Goal: Task Accomplishment & Management: Complete application form

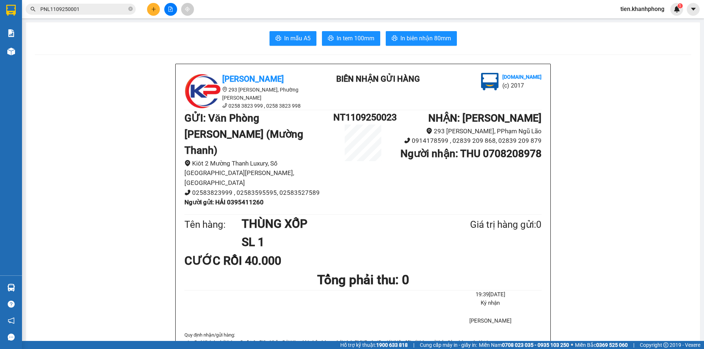
click at [150, 10] on button at bounding box center [153, 9] width 13 height 13
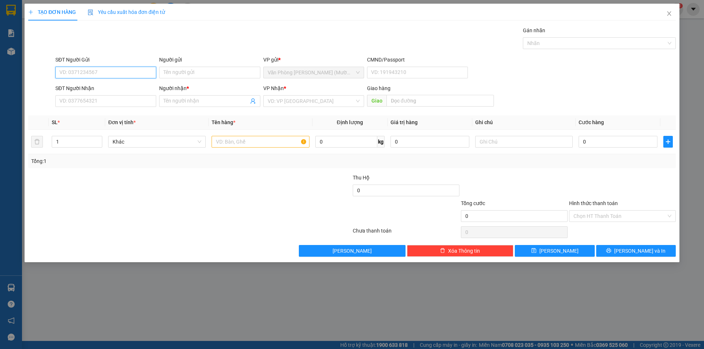
click at [92, 73] on input "SĐT Người Gửi" at bounding box center [105, 73] width 101 height 12
click at [96, 88] on div "0906439860 - HUONG" at bounding box center [106, 87] width 92 height 8
type input "0906439860"
type input "HUONG"
type input "0906439860"
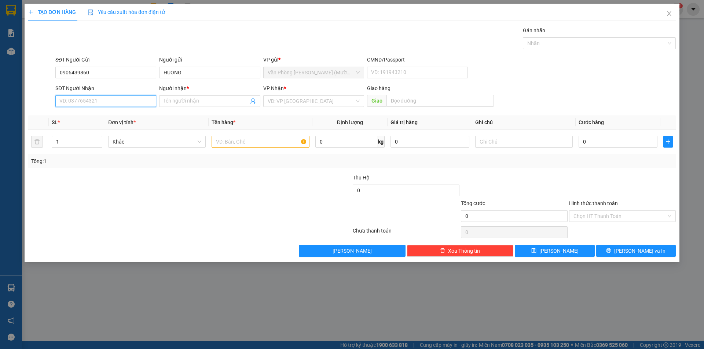
click at [80, 100] on input "SĐT Người Nhận" at bounding box center [105, 101] width 101 height 12
click at [90, 127] on div "0364361297 - PHÚC" at bounding box center [106, 128] width 92 height 8
type input "0364361297"
type input "PHÚC"
click at [237, 144] on input "text" at bounding box center [260, 142] width 98 height 12
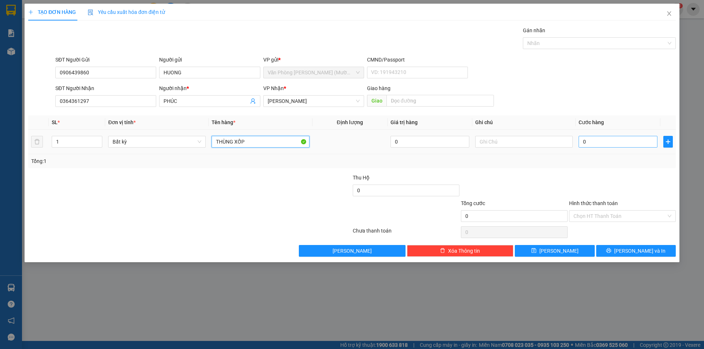
type input "THÙNG XỐP"
click at [598, 144] on input "0" at bounding box center [617, 142] width 79 height 12
type input "3"
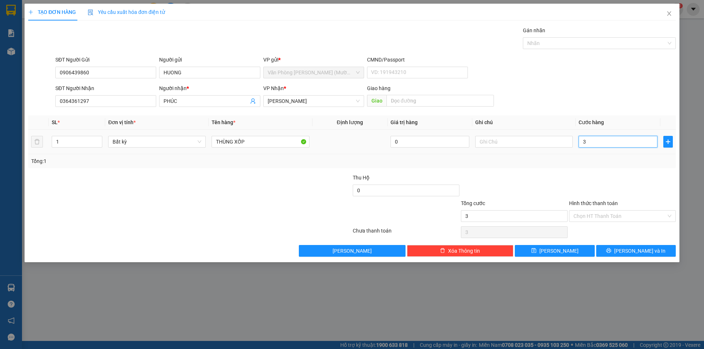
type input "30"
type input "30.000"
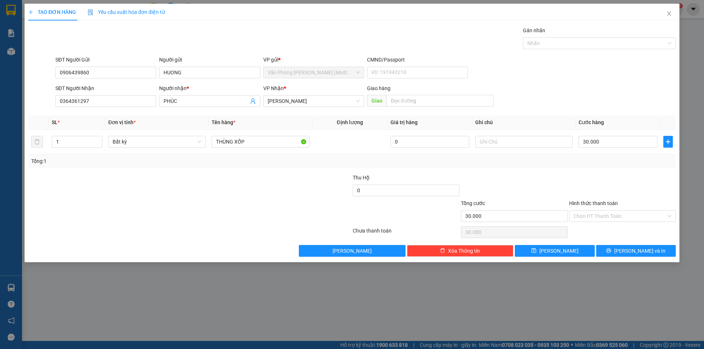
click at [608, 165] on div "Tổng: 1" at bounding box center [351, 161] width 641 height 8
click at [596, 218] on input "Hình thức thanh toán" at bounding box center [619, 216] width 93 height 11
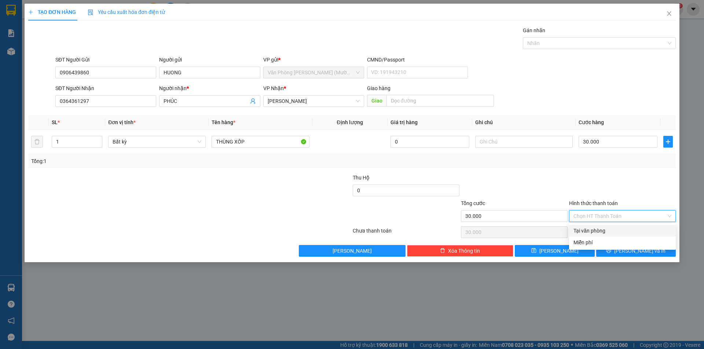
click at [590, 229] on div "Tại văn phòng" at bounding box center [622, 231] width 98 height 8
type input "0"
click at [641, 253] on span "[PERSON_NAME] và In" at bounding box center [639, 251] width 51 height 8
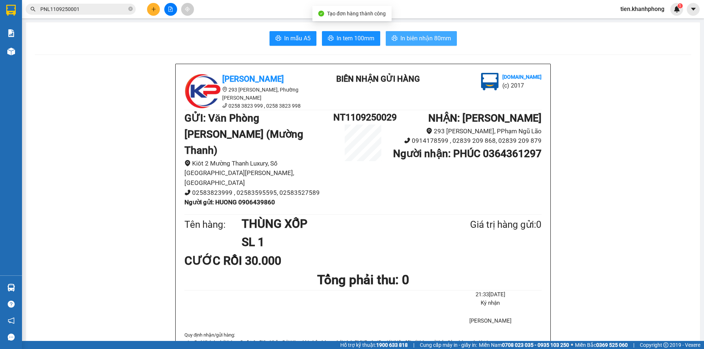
click at [428, 40] on span "In biên nhận 80mm" at bounding box center [425, 38] width 51 height 9
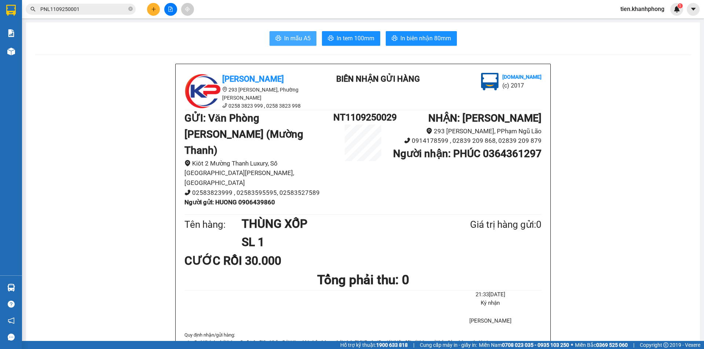
click at [297, 38] on span "In mẫu A5" at bounding box center [297, 38] width 26 height 9
click at [152, 10] on icon "plus" at bounding box center [153, 9] width 5 height 5
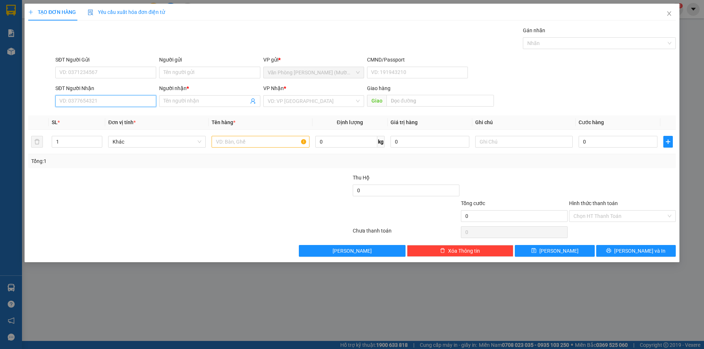
click at [86, 101] on input "SĐT Người Nhận" at bounding box center [105, 101] width 101 height 12
paste input "0888140005"
type input "0888140005"
click at [174, 100] on input "Người nhận *" at bounding box center [205, 101] width 85 height 8
paste input "[PERSON_NAME]"
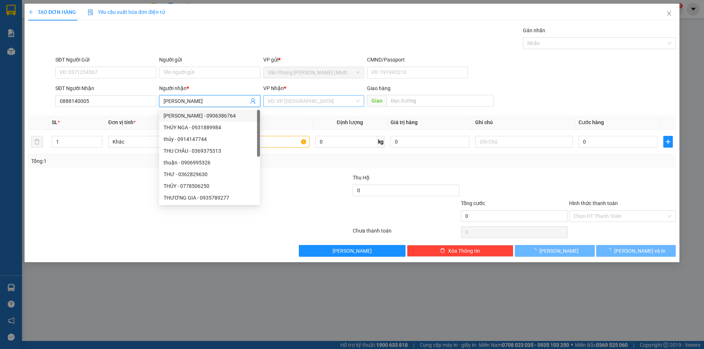
type input "[PERSON_NAME]"
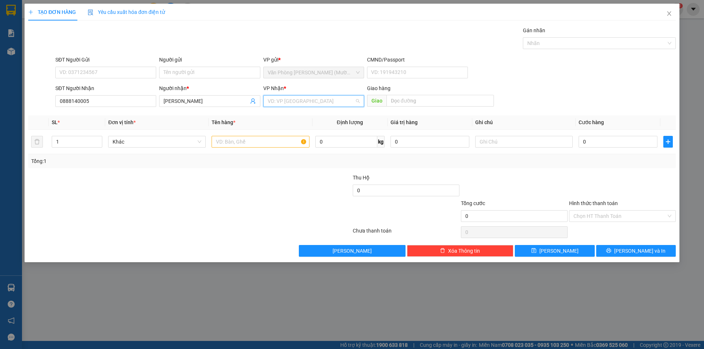
click at [300, 100] on input "search" at bounding box center [311, 101] width 87 height 11
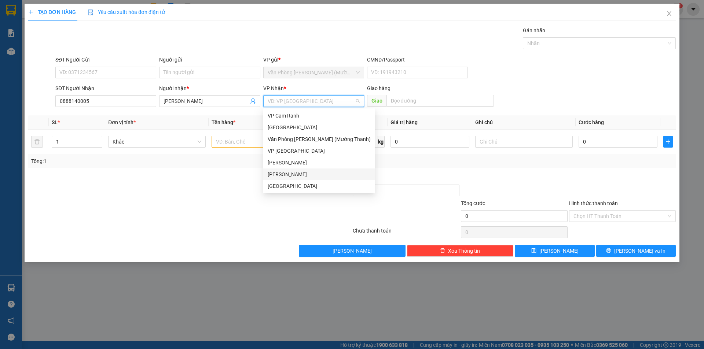
click at [292, 174] on div "[PERSON_NAME]" at bounding box center [319, 174] width 103 height 8
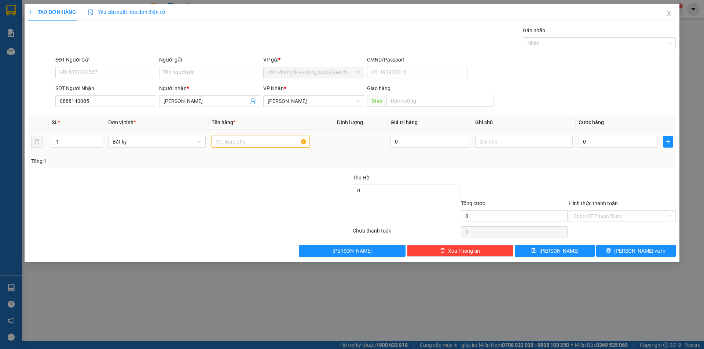
click at [238, 140] on input "text" at bounding box center [260, 142] width 98 height 12
type input "XE AB TK 22:10"
click at [607, 143] on input "0" at bounding box center [617, 142] width 79 height 12
type input "4"
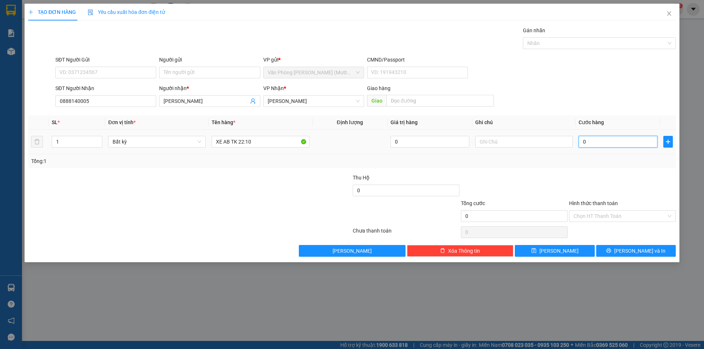
type input "4"
type input "40"
type input "400"
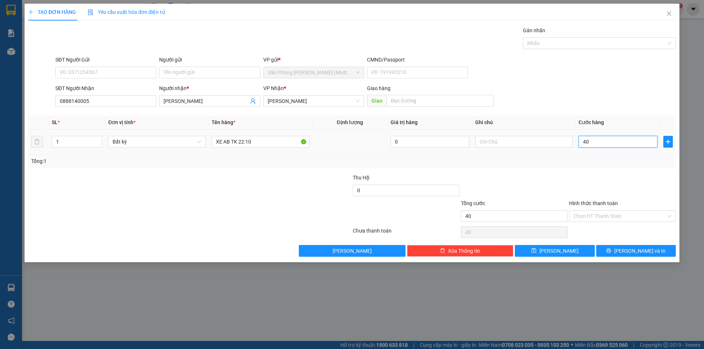
type input "400"
type input "400.000"
click at [585, 172] on div "Transit Pickup Surcharge Ids Transit Deliver Surcharge Ids Transit Deliver Surc…" at bounding box center [351, 141] width 647 height 231
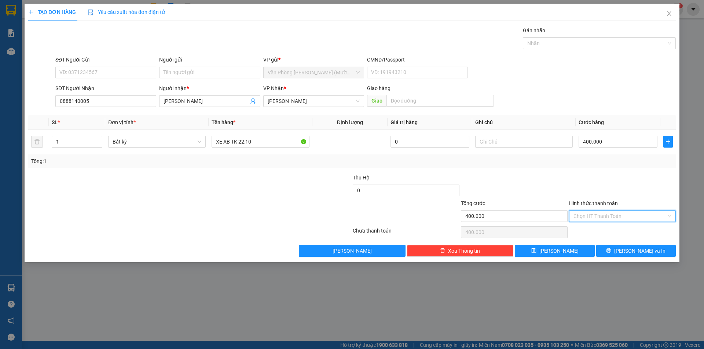
click at [592, 218] on input "Hình thức thanh toán" at bounding box center [619, 216] width 93 height 11
click at [594, 232] on div "Tại văn phòng" at bounding box center [622, 231] width 98 height 8
type input "0"
click at [631, 251] on span "[PERSON_NAME] và In" at bounding box center [639, 251] width 51 height 8
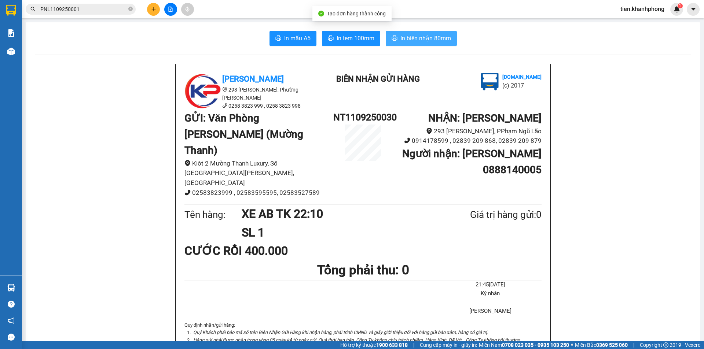
drag, startPoint x: 423, startPoint y: 38, endPoint x: 430, endPoint y: 43, distance: 8.7
click at [424, 38] on span "In biên nhận 80mm" at bounding box center [425, 38] width 51 height 9
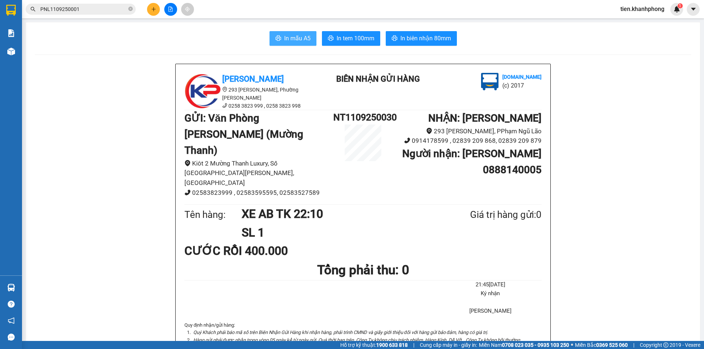
click at [292, 36] on span "In mẫu A5" at bounding box center [297, 38] width 26 height 9
